Goal: Transaction & Acquisition: Purchase product/service

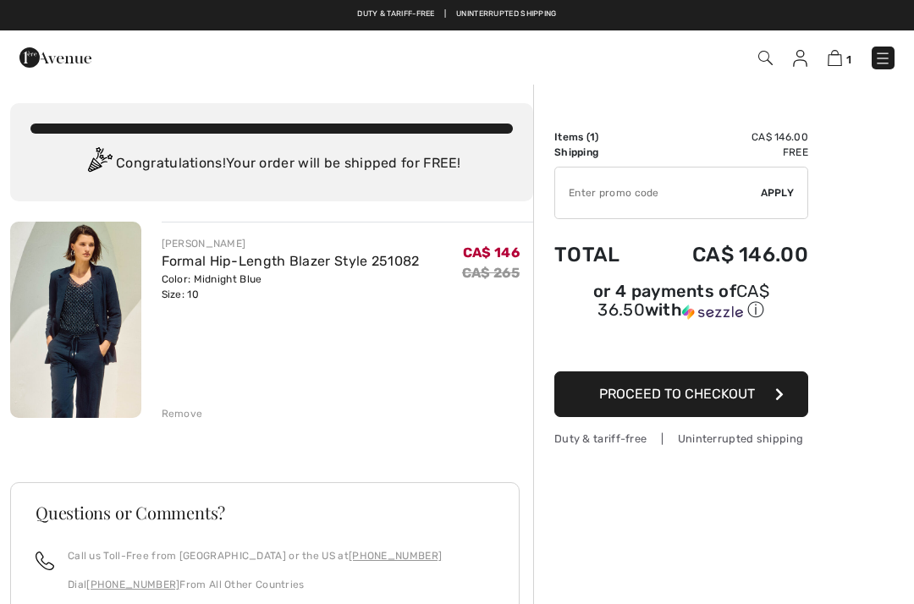
click at [393, 15] on link "Duty & tariff-free | Uninterrupted shipping" at bounding box center [456, 13] width 199 height 8
click at [616, 442] on div "Duty & tariff-free | Uninterrupted shipping" at bounding box center [681, 439] width 254 height 16
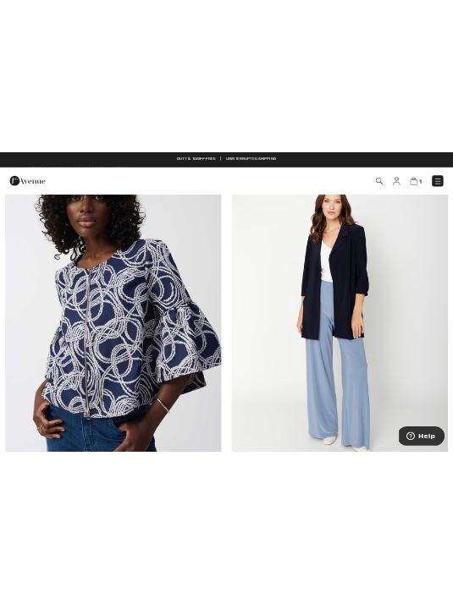
scroll to position [8509, 0]
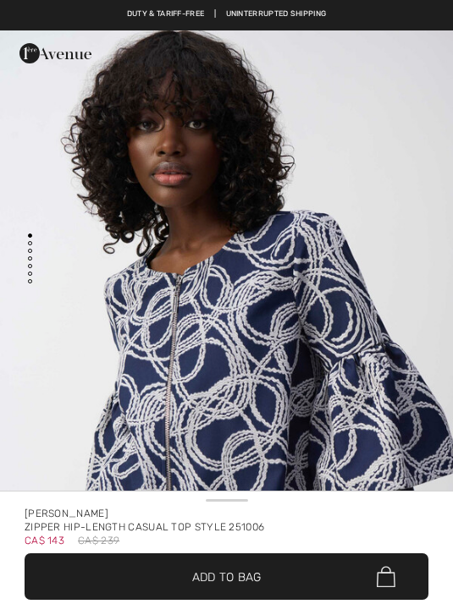
checkbox input "true"
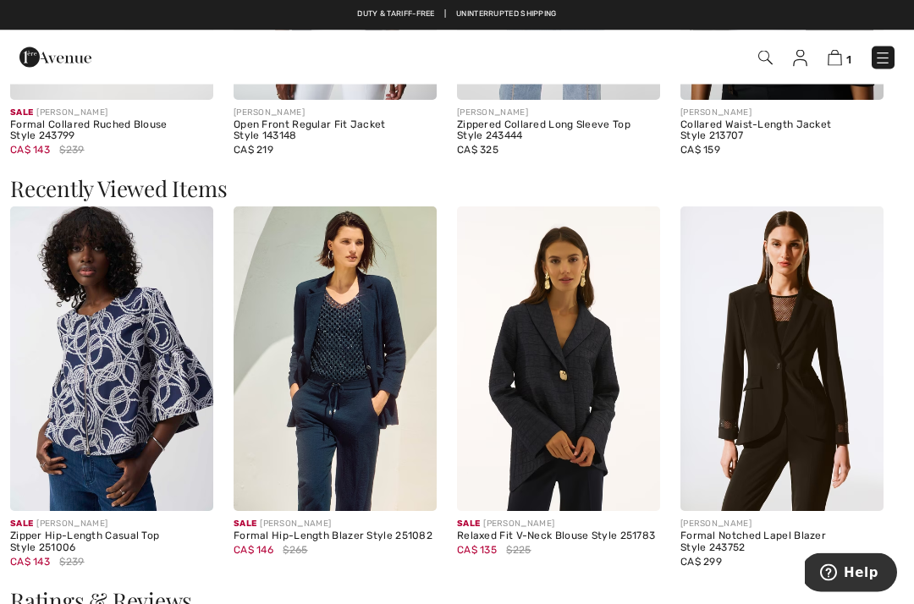
scroll to position [2348, 0]
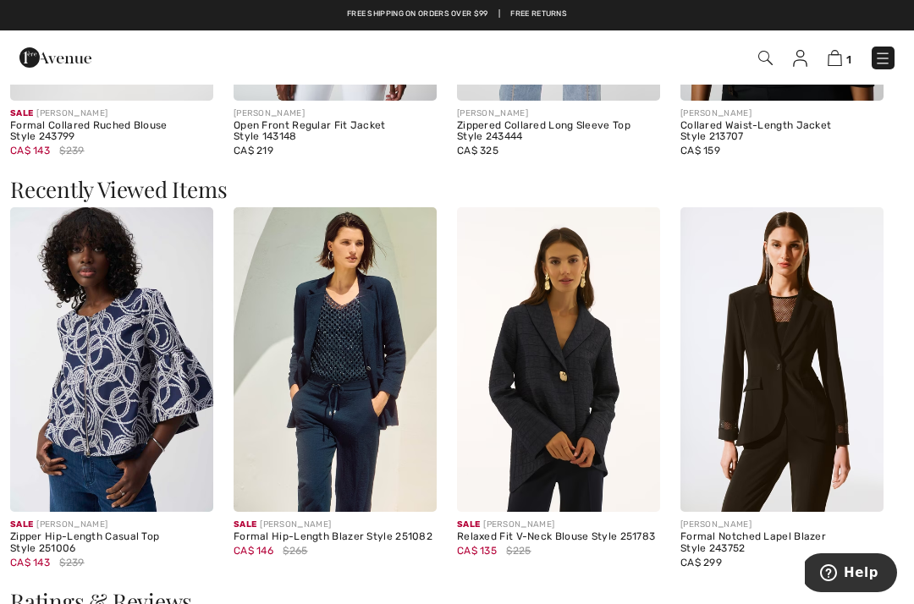
click at [303, 370] on img at bounding box center [335, 359] width 203 height 305
